Goal: Task Accomplishment & Management: Manage account settings

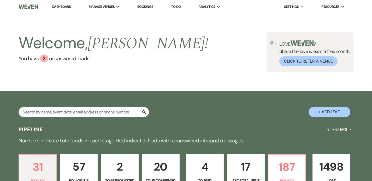
click at [97, 117] on div "Search" at bounding box center [84, 114] width 131 height 14
click at [102, 113] on input "text" at bounding box center [84, 112] width 131 height 10
paste input "[PERSON_NAME]"
type input "[PERSON_NAME]"
select select "4"
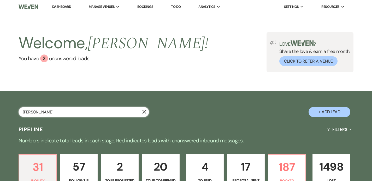
select select "9"
select select "8"
select select "5"
select select "8"
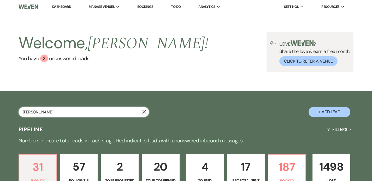
select select "8"
select select "6"
select select "8"
select select "5"
select select "8"
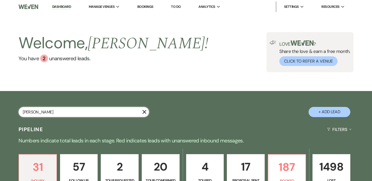
select select "8"
select select "6"
select select "8"
select select "7"
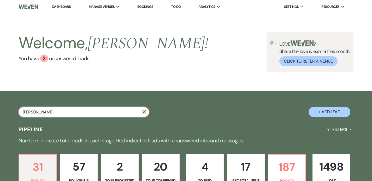
select select "8"
select select "5"
select select "8"
select select "4"
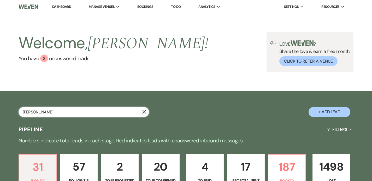
select select "8"
select select "5"
select select "8"
select select "1"
select select "8"
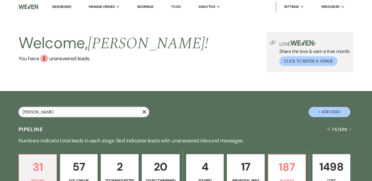
select select "5"
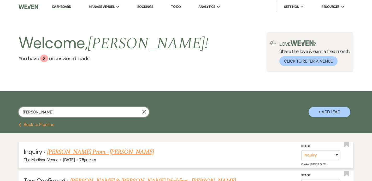
scroll to position [100, 0]
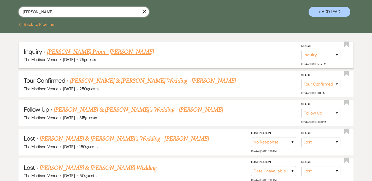
type input "[PERSON_NAME]"
click at [103, 49] on link "[PERSON_NAME] Prom - [PERSON_NAME]" at bounding box center [100, 51] width 107 height 9
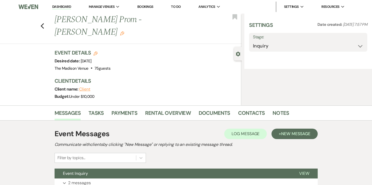
select select "5"
select select "18"
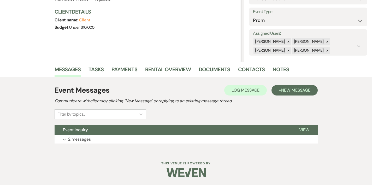
scroll to position [25, 0]
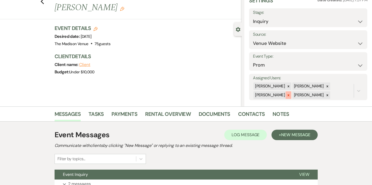
click at [290, 95] on icon at bounding box center [289, 95] width 2 height 2
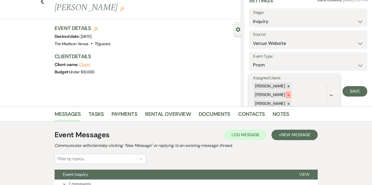
click at [290, 95] on icon at bounding box center [289, 95] width 2 height 2
drag, startPoint x: 305, startPoint y: 97, endPoint x: 308, endPoint y: 96, distance: 3.7
click at [291, 97] on div at bounding box center [289, 95] width 6 height 8
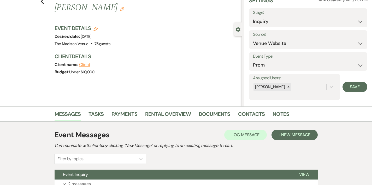
click at [364, 86] on div "Settings Date created: [DATE] 7:57 PM Stage: Inquiry Follow Up Tour Requested T…" at bounding box center [308, 48] width 128 height 118
click at [349, 87] on button "Save" at bounding box center [355, 87] width 25 height 10
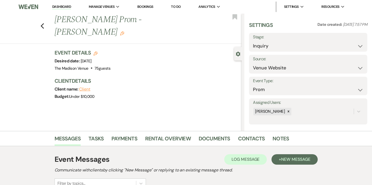
scroll to position [1, 0]
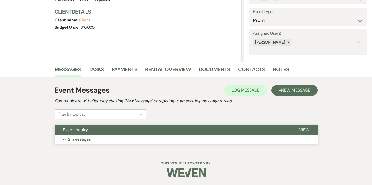
click at [183, 131] on button "Event Inquiry" at bounding box center [173, 130] width 236 height 10
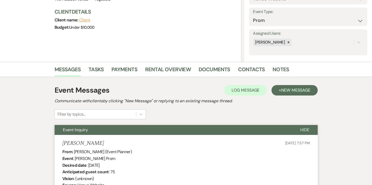
scroll to position [241, 0]
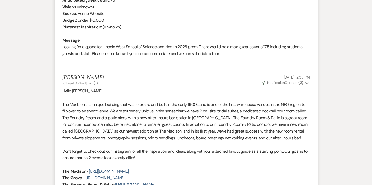
click at [93, 46] on div "From : [PERSON_NAME] (Event Planner) Event : [PERSON_NAME] Prom Desired date : …" at bounding box center [186, 20] width 248 height 87
drag, startPoint x: 93, startPoint y: 46, endPoint x: 130, endPoint y: 47, distance: 36.8
click at [130, 47] on div "From : [PERSON_NAME] (Event Planner) Event : [PERSON_NAME] Prom Desired date : …" at bounding box center [186, 20] width 248 height 87
copy div "[GEOGRAPHIC_DATA]"
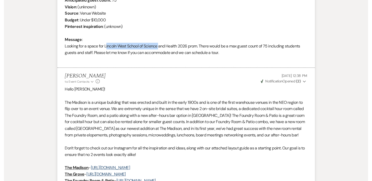
scroll to position [0, 0]
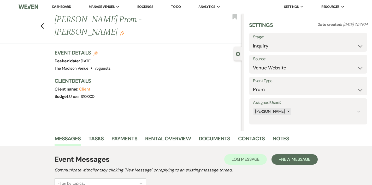
click at [68, 7] on link "Dashboard" at bounding box center [61, 6] width 19 height 5
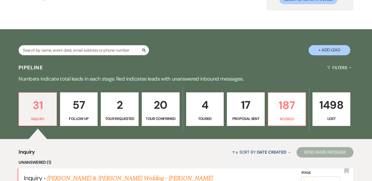
scroll to position [105, 0]
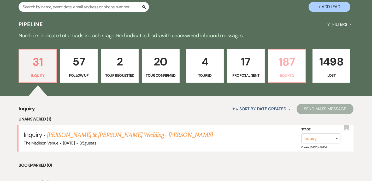
click at [303, 64] on p "187" at bounding box center [287, 61] width 31 height 17
